Goal: Task Accomplishment & Management: Use online tool/utility

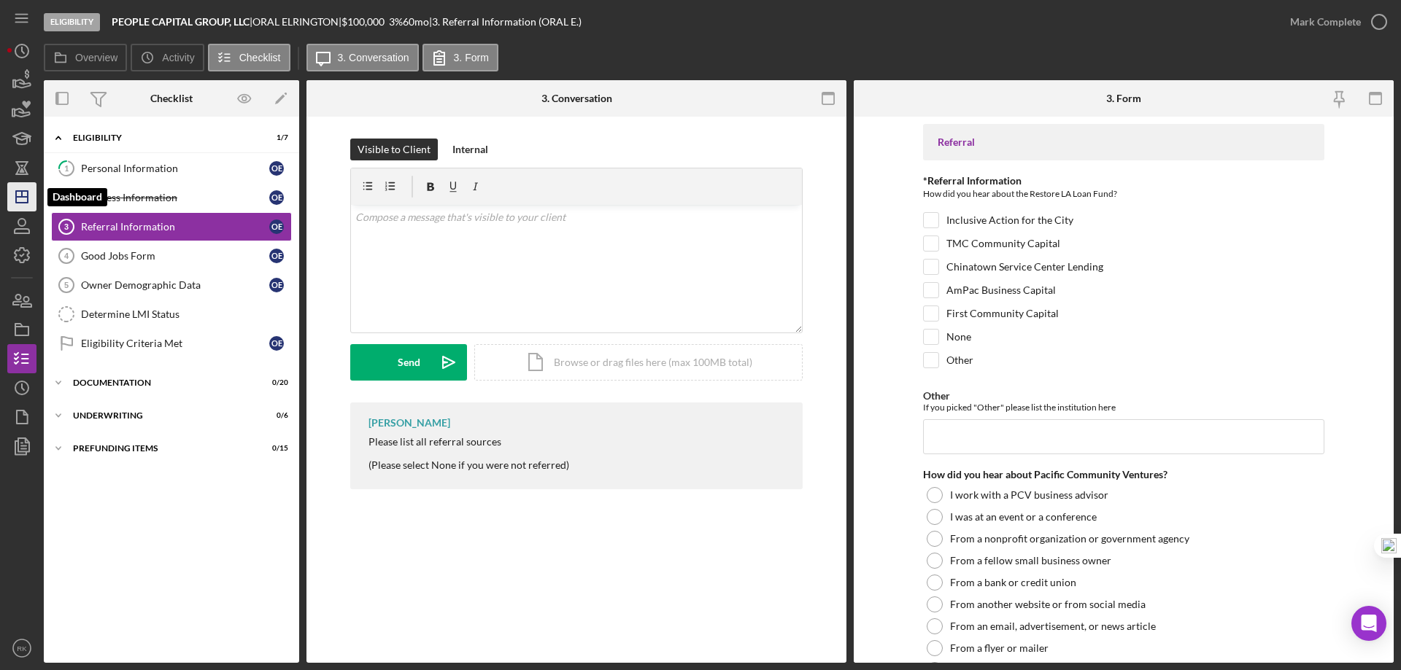
click at [19, 198] on icon "Icon/Dashboard" at bounding box center [22, 197] width 36 height 36
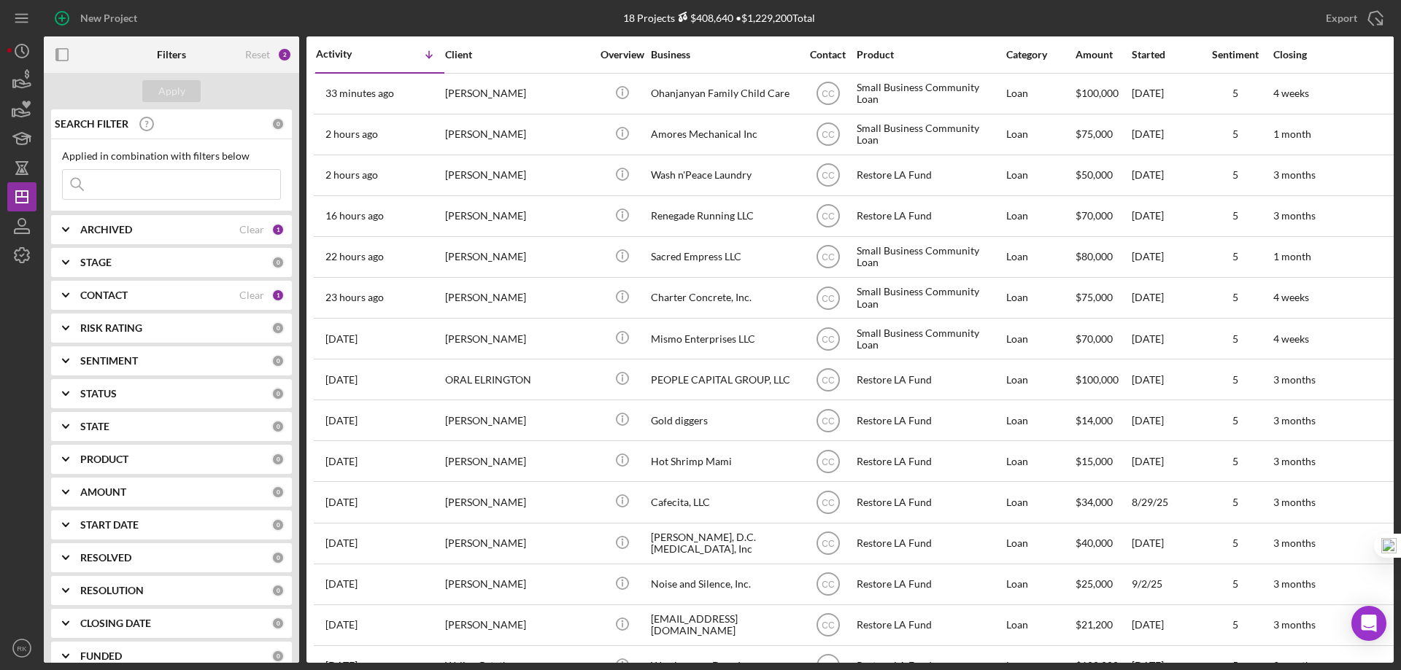
click at [109, 296] on b "CONTACT" at bounding box center [103, 296] width 47 height 12
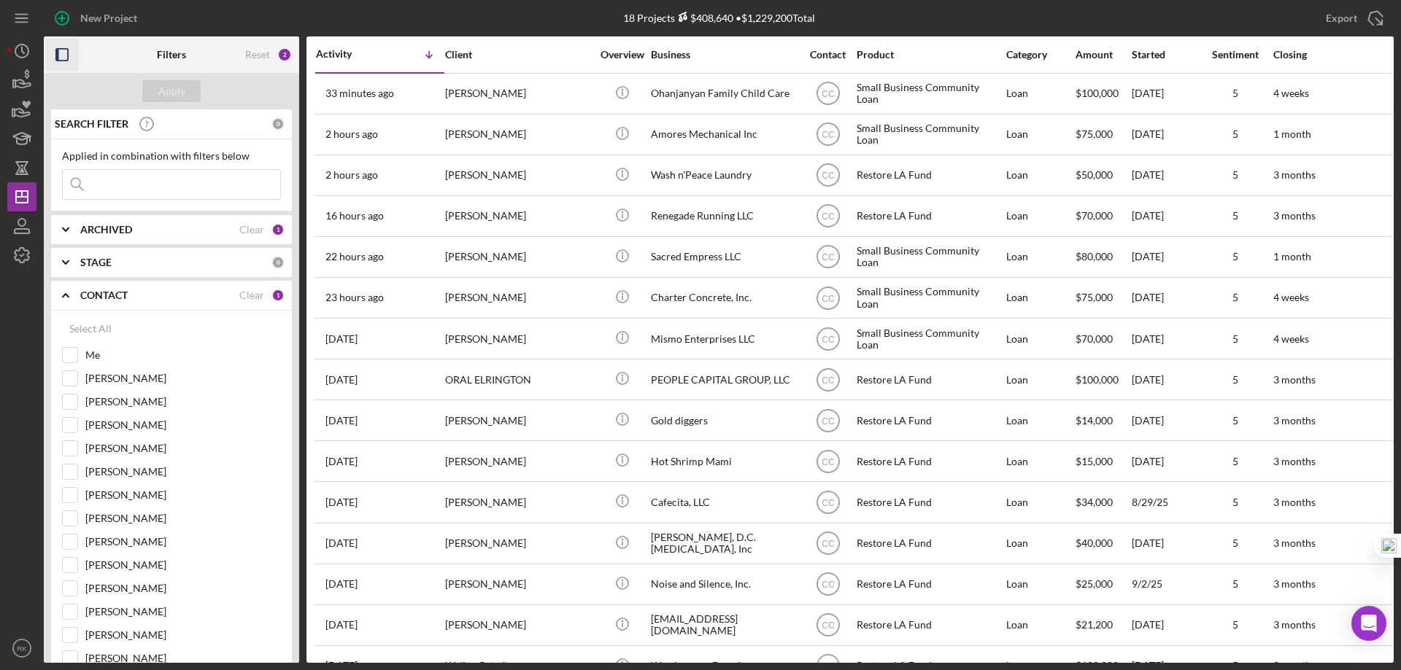
click at [68, 58] on rect "button" at bounding box center [62, 55] width 12 height 12
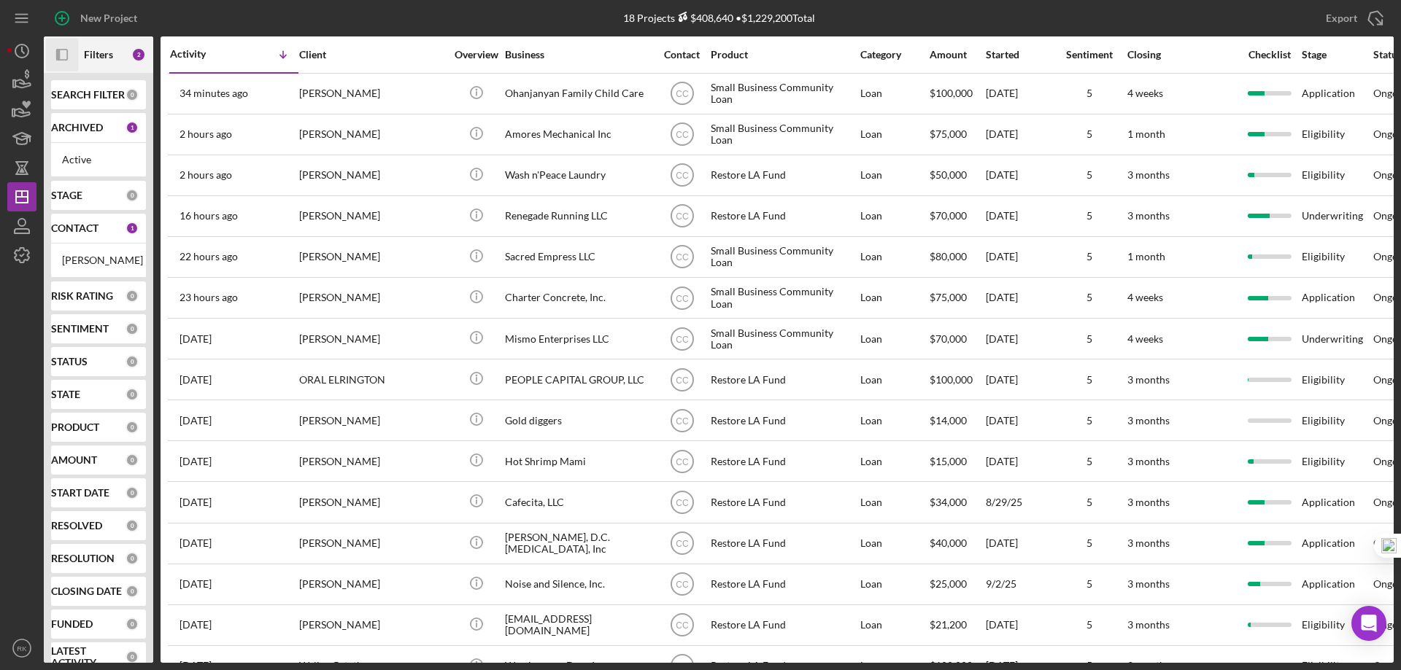
click at [77, 232] on b "CONTACT" at bounding box center [74, 229] width 47 height 12
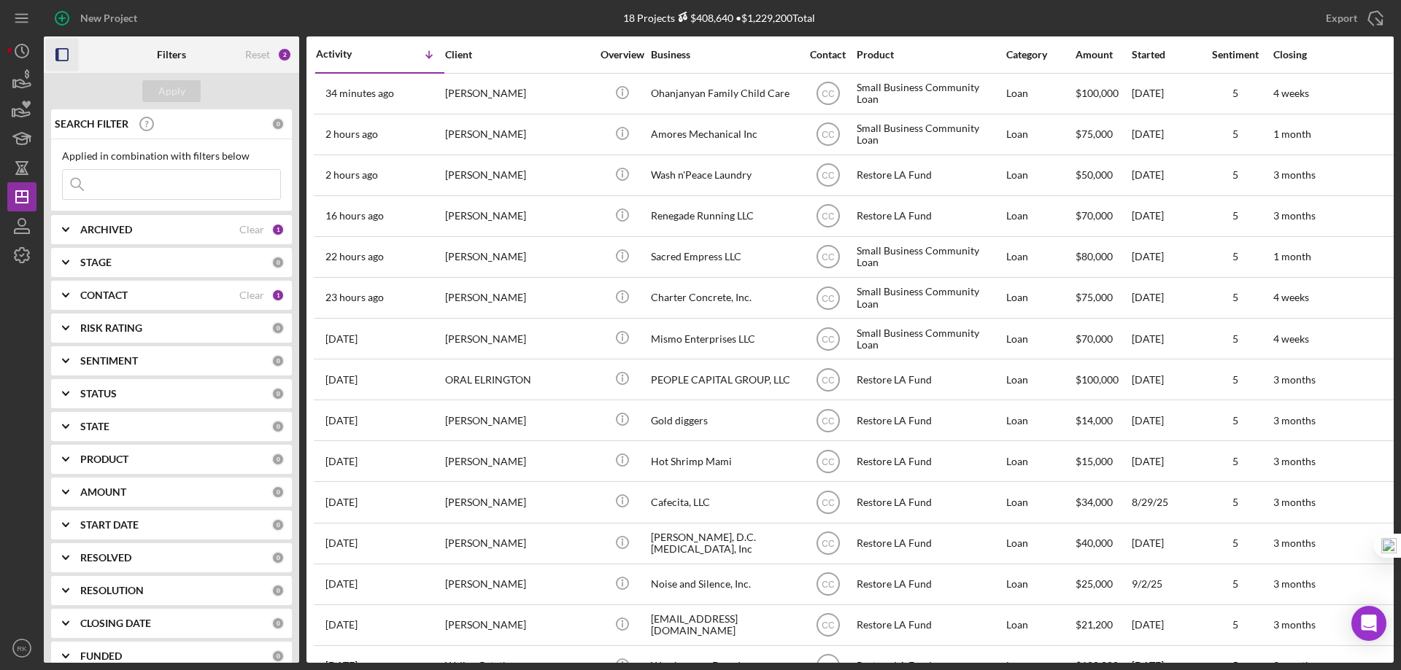
click at [109, 297] on b "CONTACT" at bounding box center [103, 296] width 47 height 12
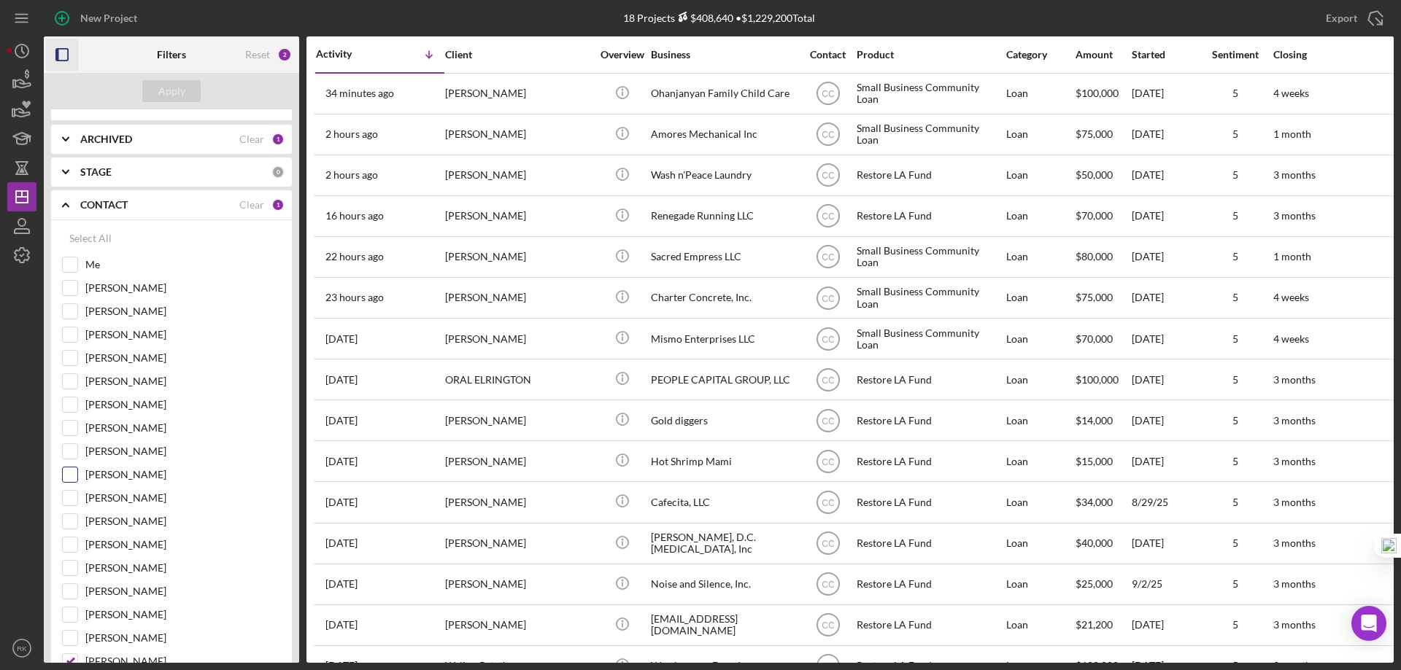
scroll to position [122, 0]
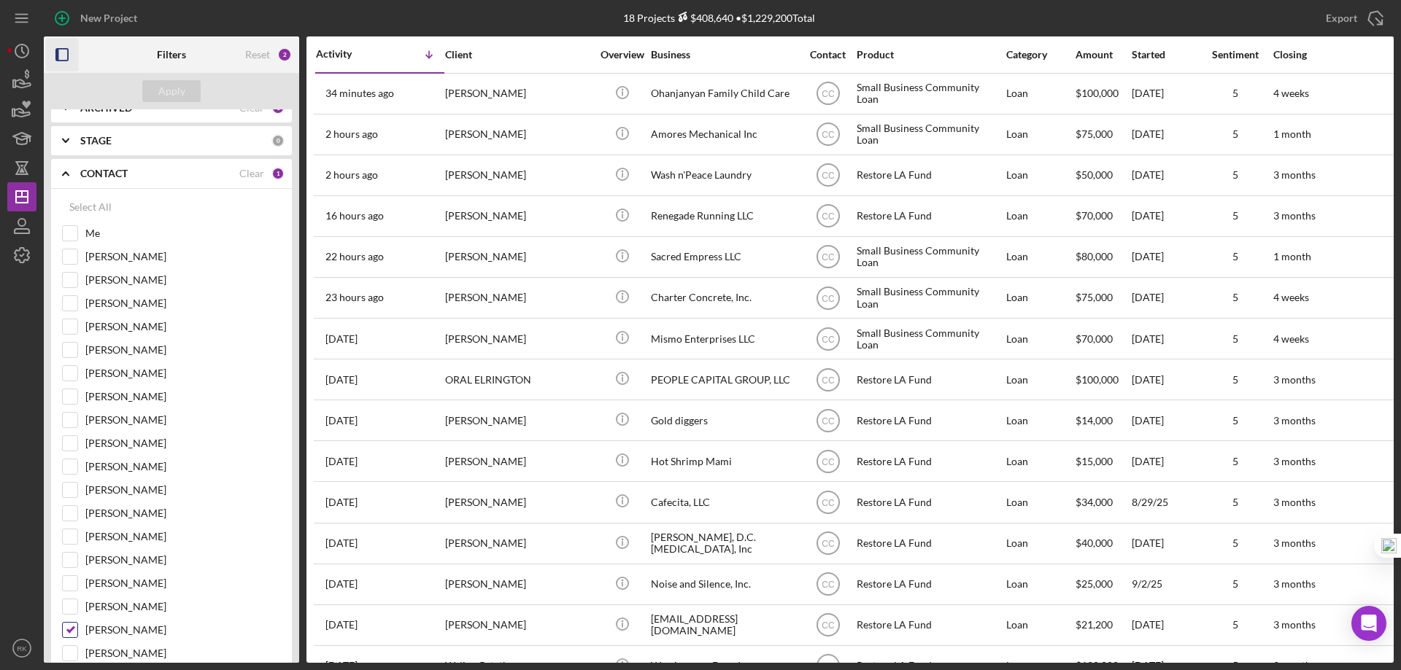
drag, startPoint x: 74, startPoint y: 627, endPoint x: 76, endPoint y: 562, distance: 64.9
click at [74, 627] on input "[PERSON_NAME]" at bounding box center [70, 630] width 15 height 15
checkbox input "false"
click at [73, 419] on input "[PERSON_NAME]" at bounding box center [70, 420] width 15 height 15
checkbox input "true"
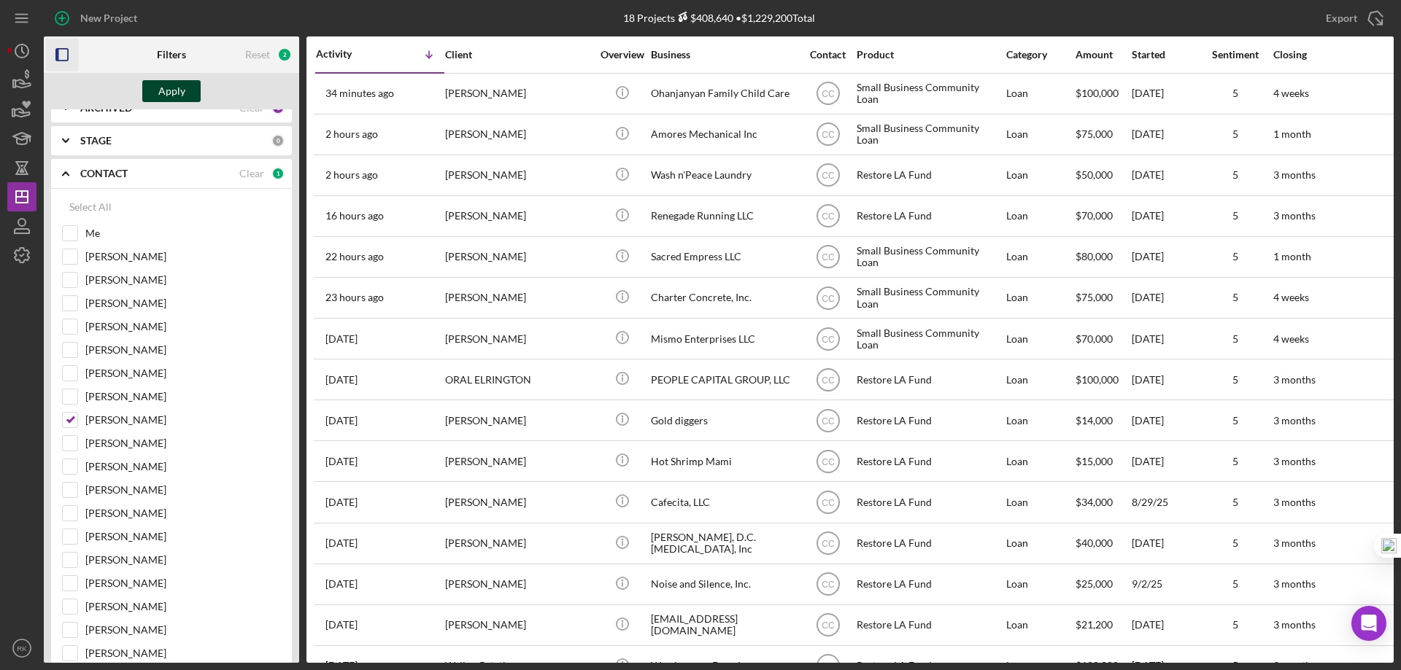
click at [169, 82] on div "Apply" at bounding box center [171, 91] width 27 height 22
